Goal: Transaction & Acquisition: Purchase product/service

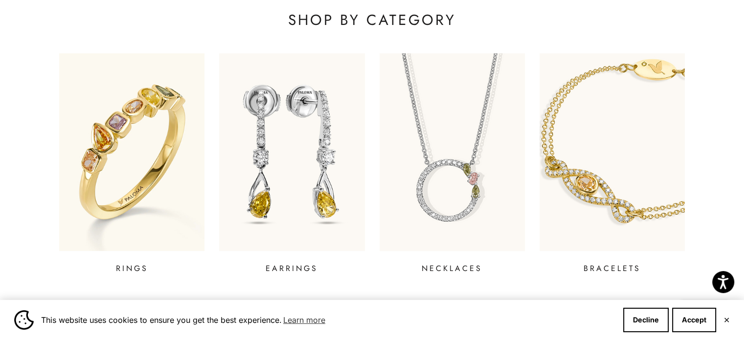
scroll to position [370, 0]
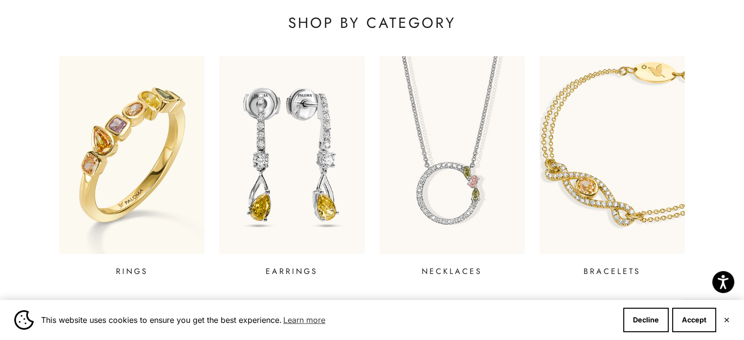
click at [469, 162] on img at bounding box center [452, 154] width 175 height 237
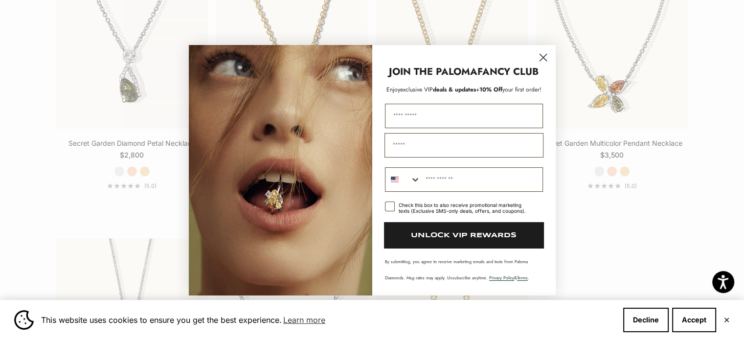
scroll to position [1101, 0]
click at [545, 60] on icon "Close dialog" at bounding box center [543, 57] width 7 height 7
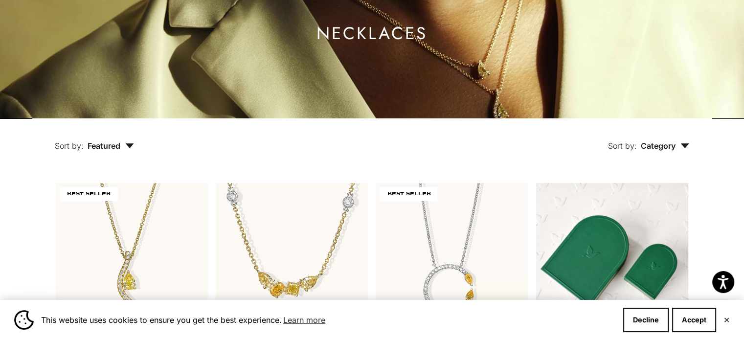
scroll to position [0, 0]
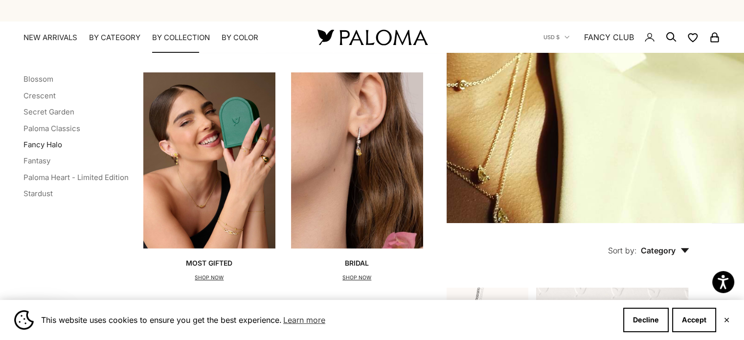
click at [54, 143] on link "Fancy Halo" at bounding box center [42, 144] width 39 height 9
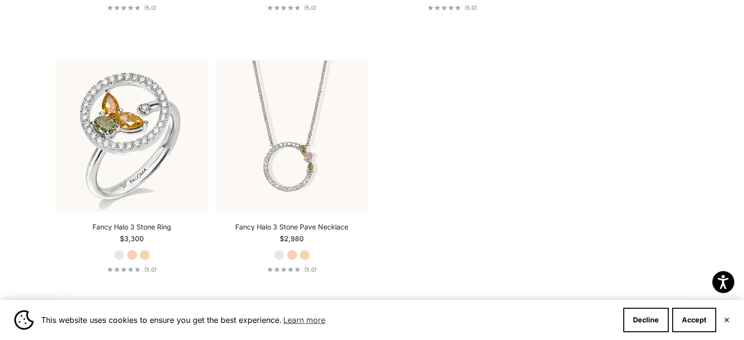
scroll to position [503, 0]
